Goal: Navigation & Orientation: Find specific page/section

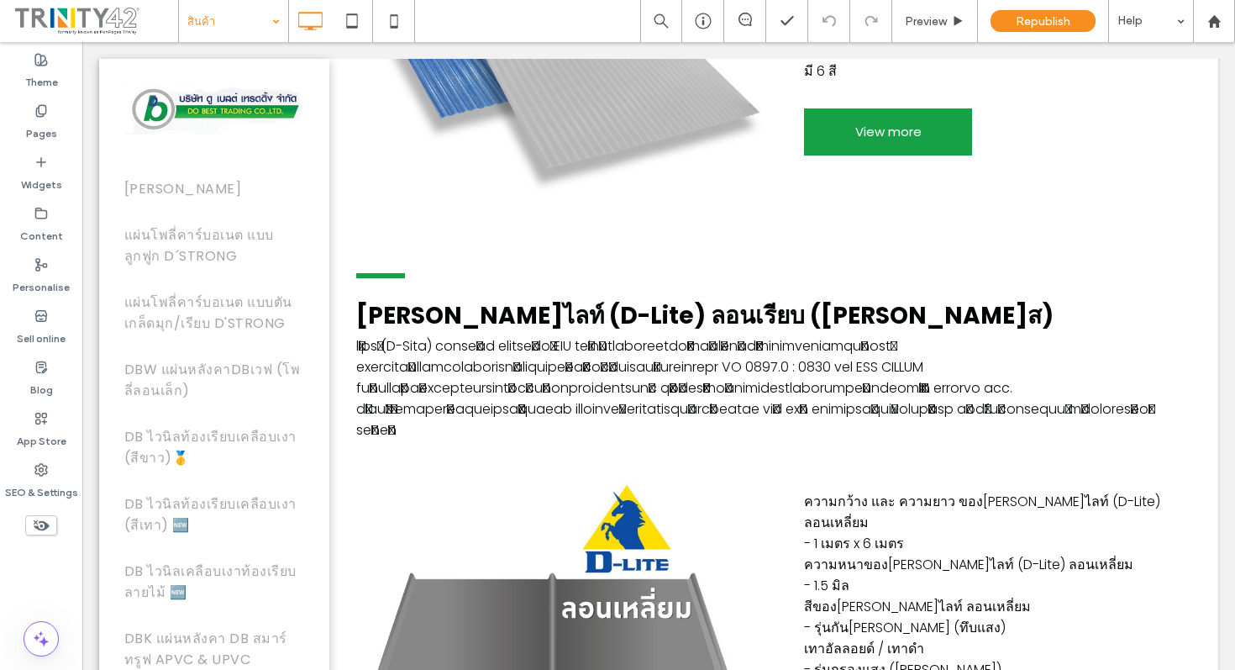
scroll to position [319, 0]
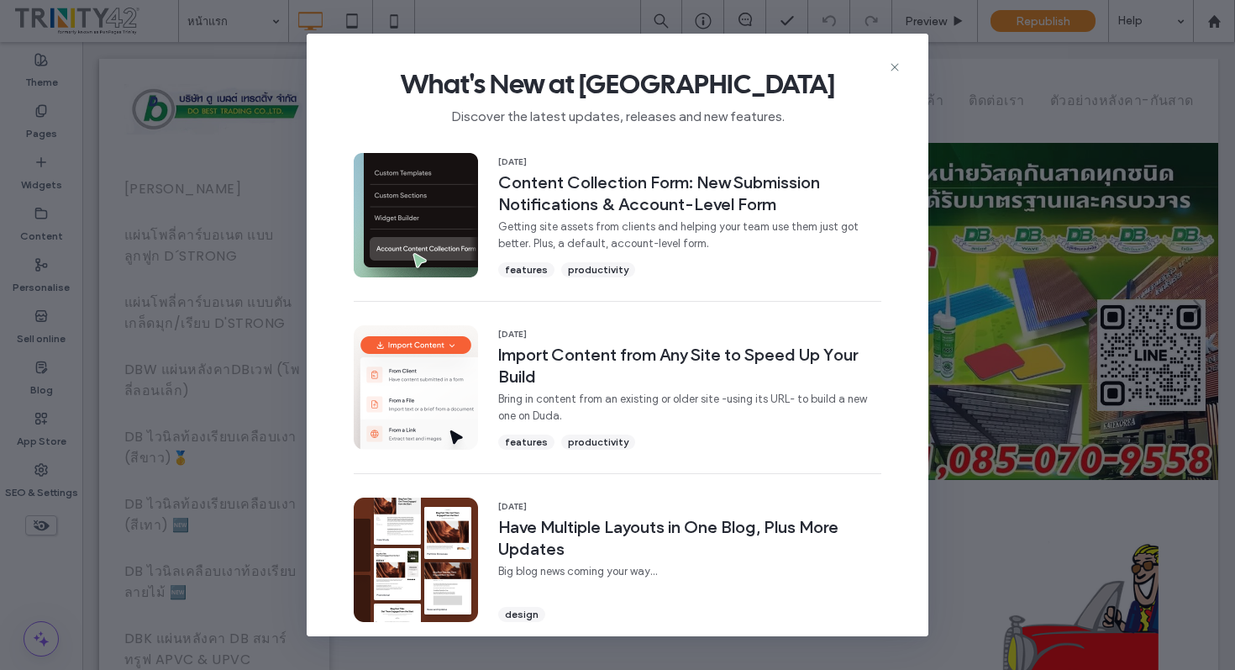
click at [907, 70] on div "What's New at Duda Discover the latest updates, releases and new features." at bounding box center [618, 90] width 622 height 113
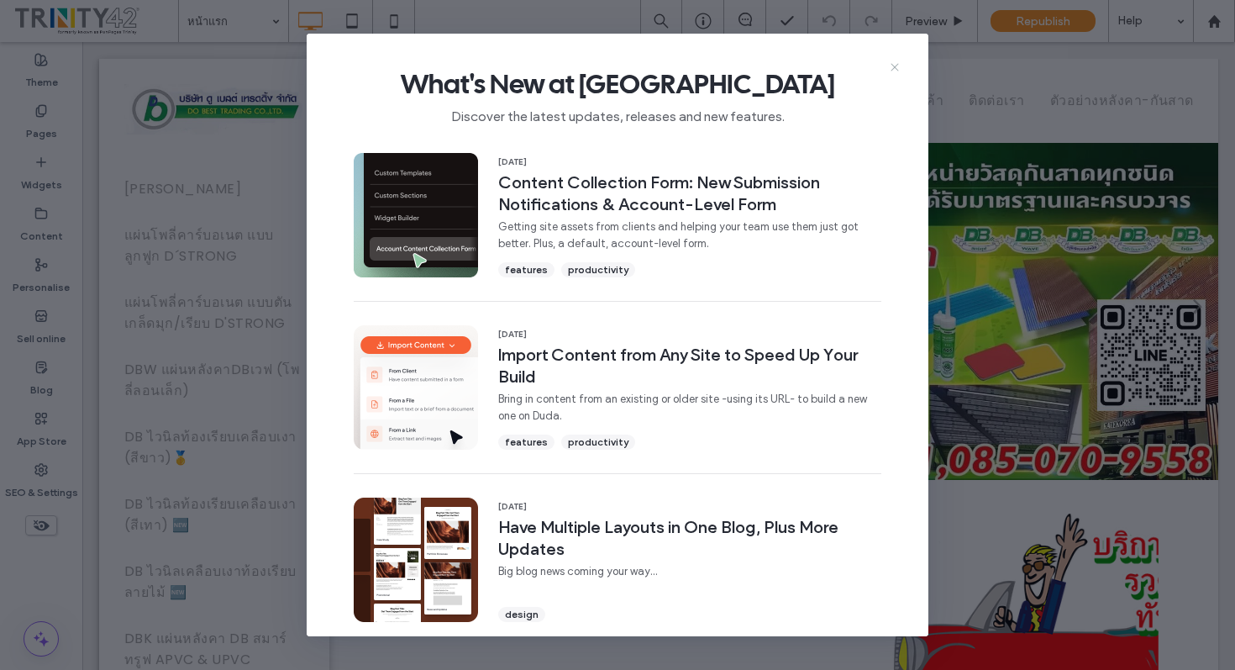
click at [897, 62] on icon at bounding box center [894, 66] width 13 height 13
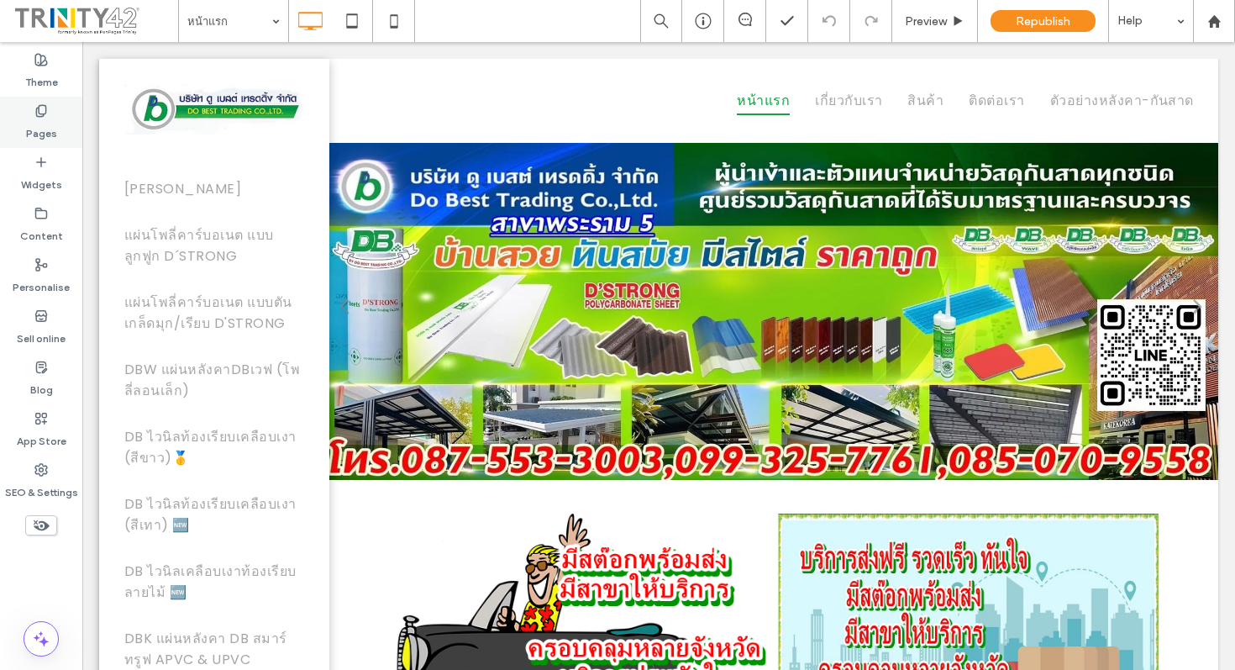
click at [37, 129] on label "Pages" at bounding box center [41, 130] width 31 height 24
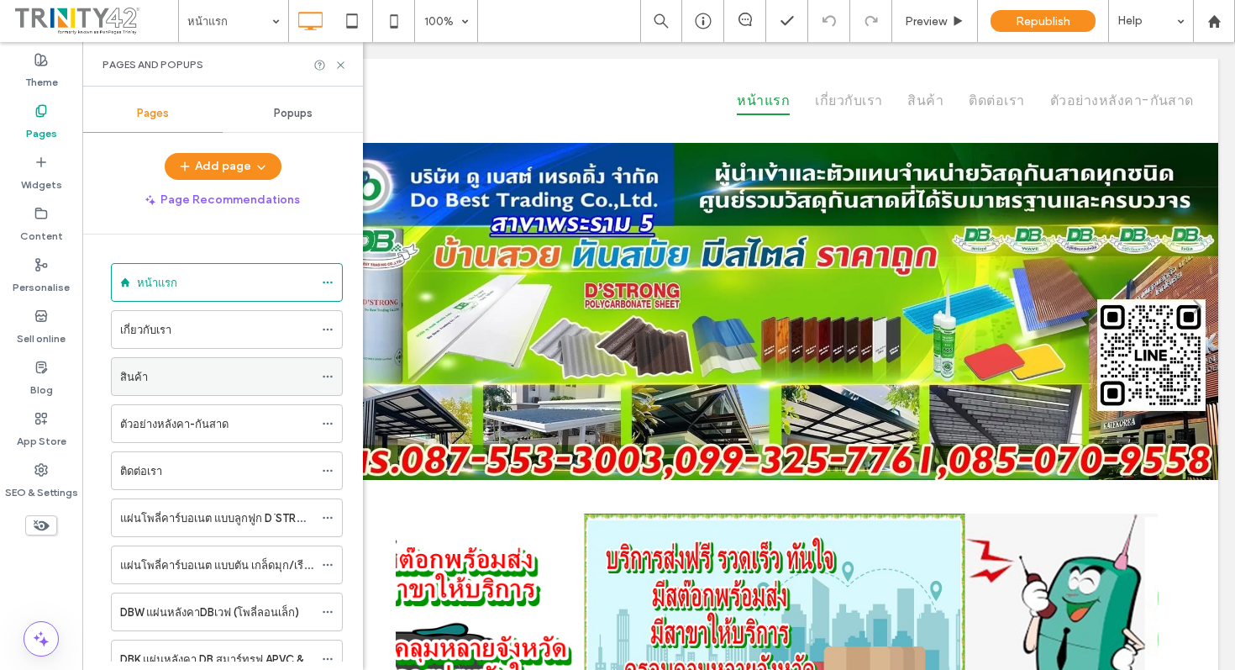
click at [189, 384] on div "สินค้า" at bounding box center [216, 377] width 193 height 18
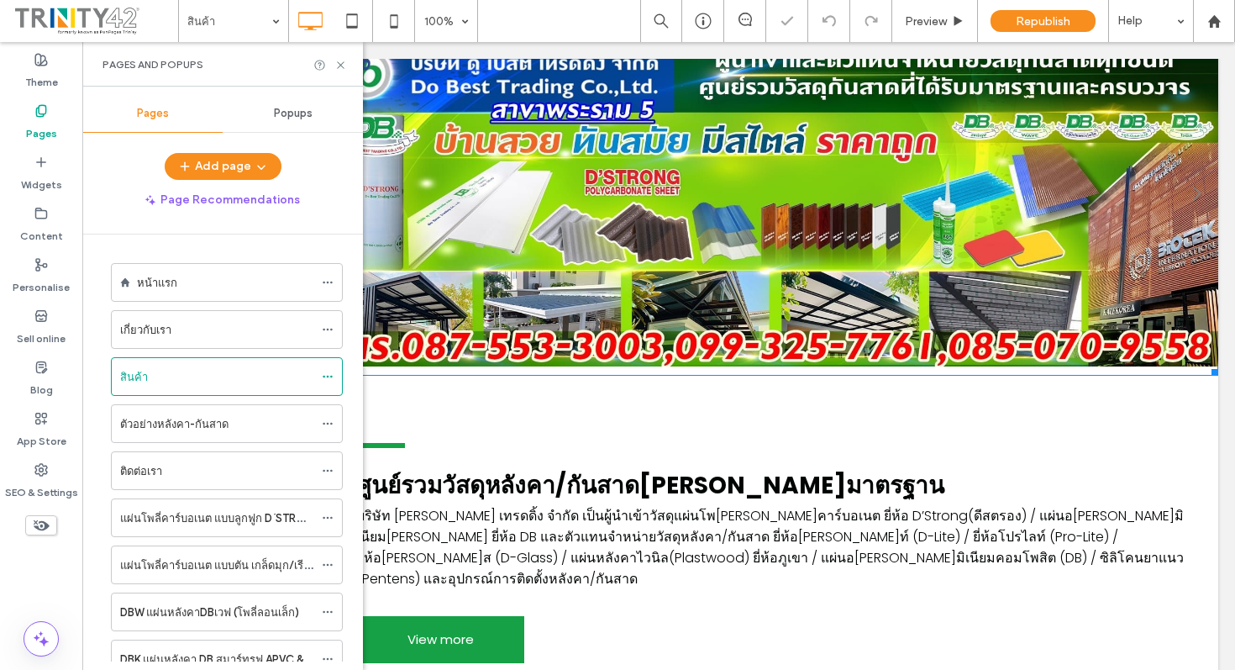
scroll to position [592, 0]
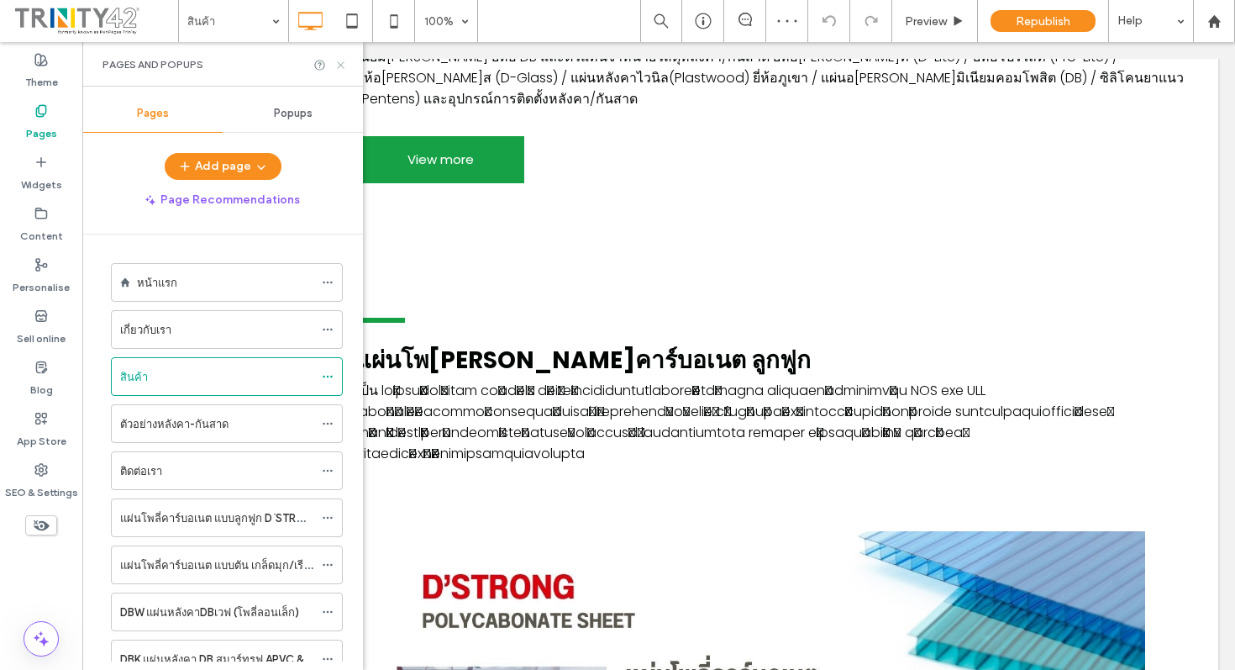
drag, startPoint x: 344, startPoint y: 64, endPoint x: 293, endPoint y: 55, distance: 51.3
click at [344, 64] on icon at bounding box center [340, 65] width 13 height 13
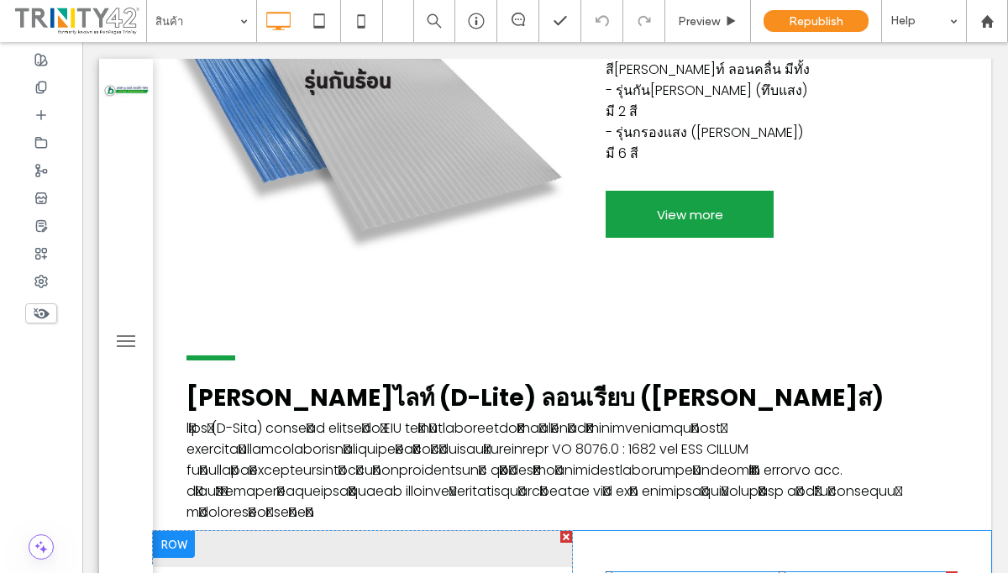
scroll to position [13145, 0]
